Goal: Task Accomplishment & Management: Use online tool/utility

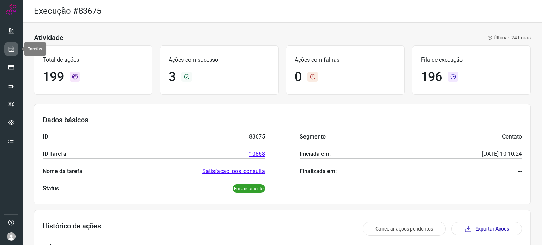
click at [11, 49] on icon at bounding box center [11, 48] width 7 height 7
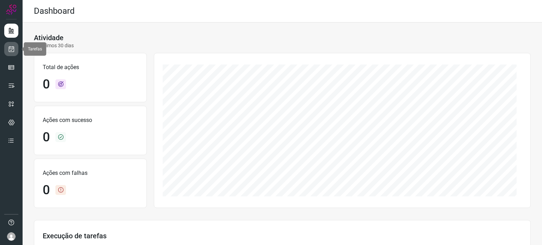
click at [10, 48] on icon at bounding box center [11, 48] width 7 height 7
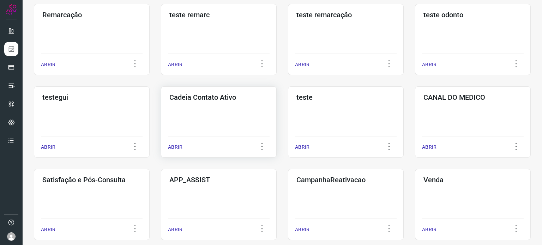
scroll to position [141, 0]
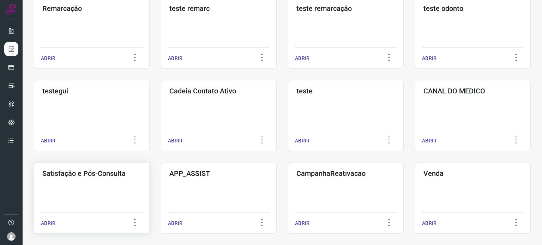
click at [100, 194] on div "Satisfação e Pós-Consulta ABRIR" at bounding box center [92, 198] width 116 height 71
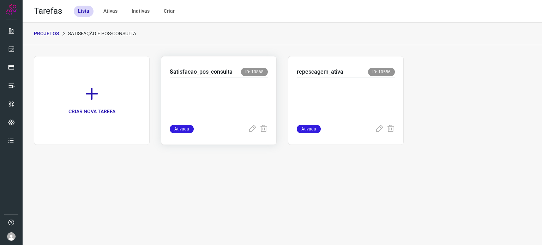
click at [246, 100] on p at bounding box center [219, 99] width 98 height 35
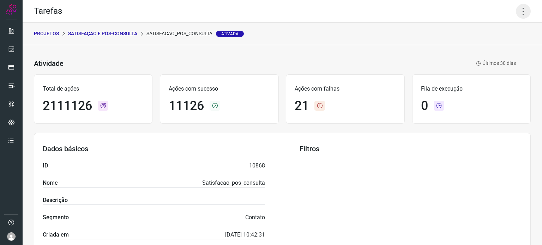
click at [518, 10] on icon at bounding box center [523, 11] width 15 height 15
click at [484, 48] on li "Executar" at bounding box center [493, 46] width 64 height 11
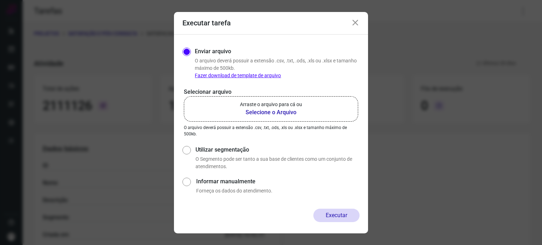
click at [281, 107] on p "Arraste o arquivo para cá ou" at bounding box center [271, 104] width 62 height 7
click at [0, 0] on input "Arraste o arquivo para cá ou Selecione o Arquivo" at bounding box center [0, 0] width 0 height 0
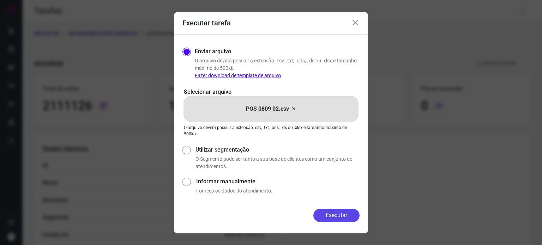
click at [328, 214] on button "Executar" at bounding box center [336, 215] width 46 height 13
